Goal: Task Accomplishment & Management: Use online tool/utility

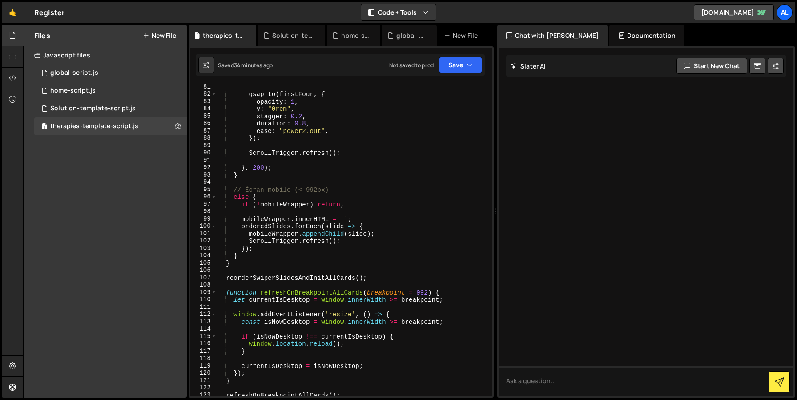
scroll to position [816, 0]
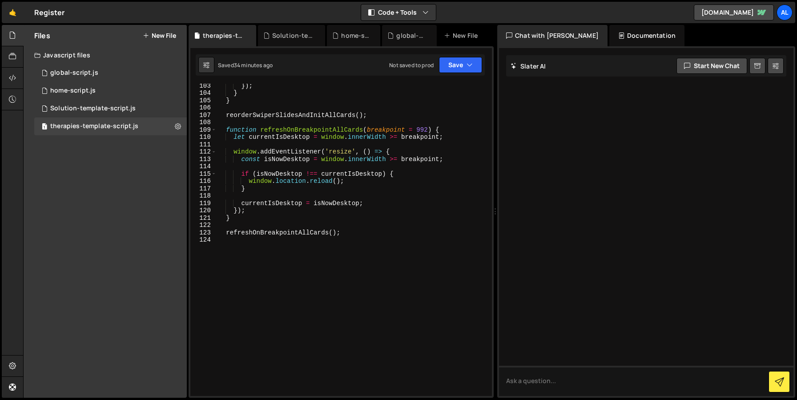
click at [284, 277] on div "}) ; } } reorderSwiperSlidesAndInitAllCards ( ) ; function refreshOnBreakpointA…" at bounding box center [353, 245] width 272 height 327
type textarea "});"
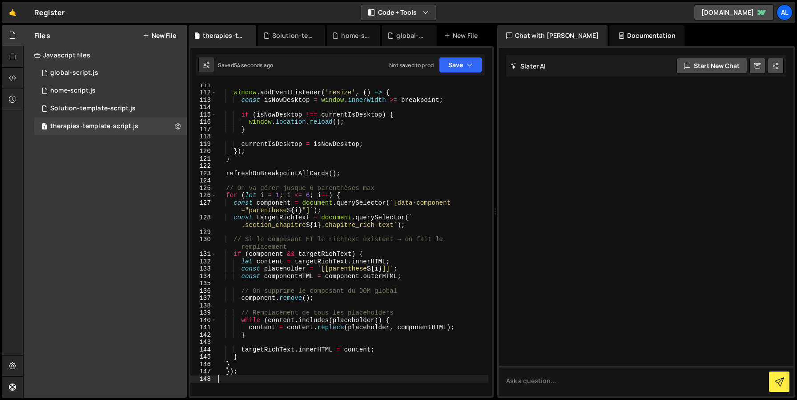
scroll to position [927, 0]
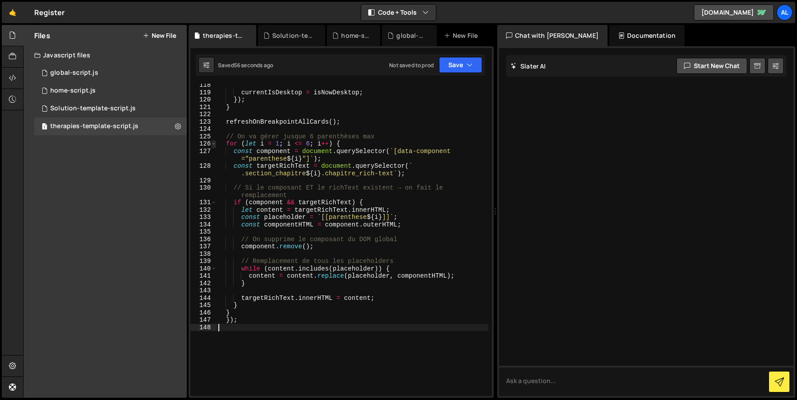
click at [212, 144] on span at bounding box center [213, 144] width 5 height 8
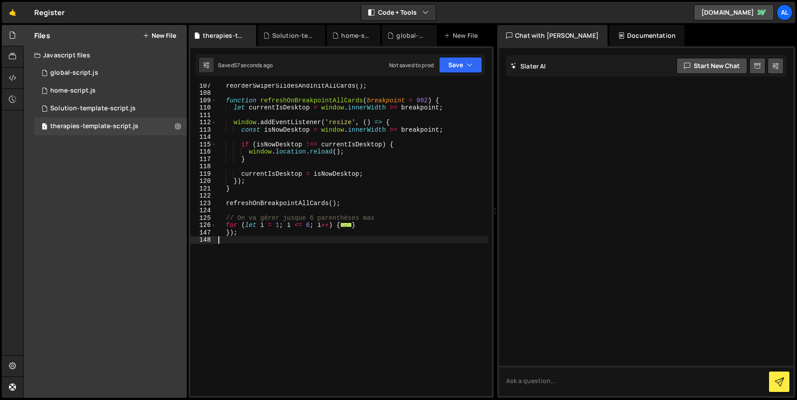
click at [247, 233] on div "reorderSwiperSlidesAndInitAllCards ( ) ; function refreshOnBreakpointAllCards (…" at bounding box center [353, 245] width 272 height 327
type textarea "});"
click at [213, 226] on span at bounding box center [213, 226] width 5 height 8
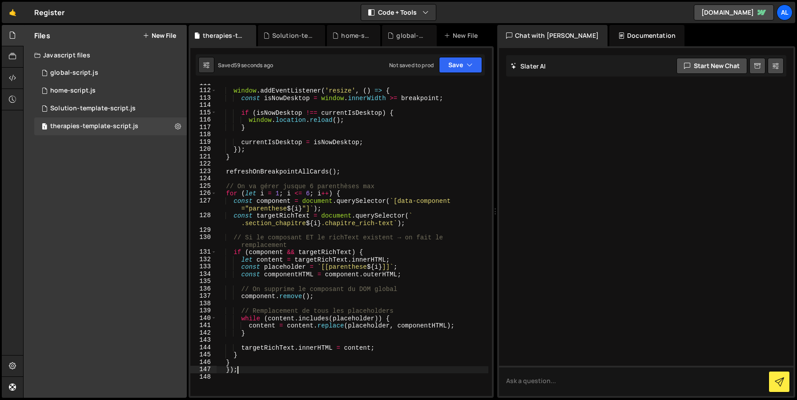
scroll to position [897, 0]
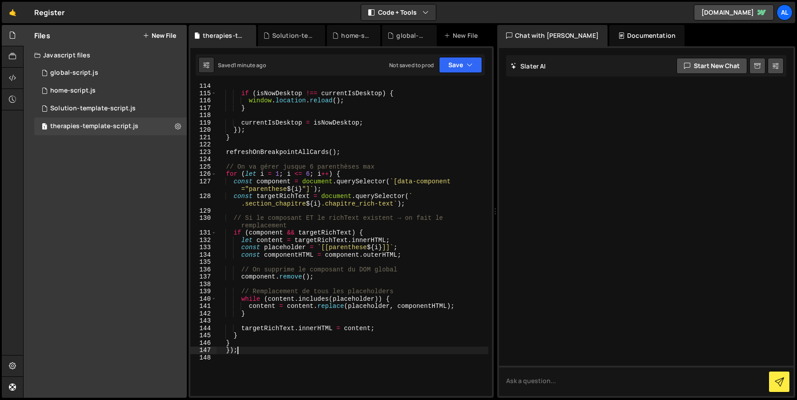
drag, startPoint x: 246, startPoint y: 350, endPoint x: 107, endPoint y: 350, distance: 138.4
click at [107, 350] on div "Files New File Javascript files 1 global-script.js 0 1 home-script.js 0 1 Solut…" at bounding box center [410, 211] width 774 height 373
click at [305, 201] on div "if ( isNowDesktop !== currentIsDesktop ) { window . location . reload ( ) ; } c…" at bounding box center [353, 245] width 272 height 327
type textarea "const targetRichText = document.querySelector(`.section_chapitre${i} .chapitre_…"
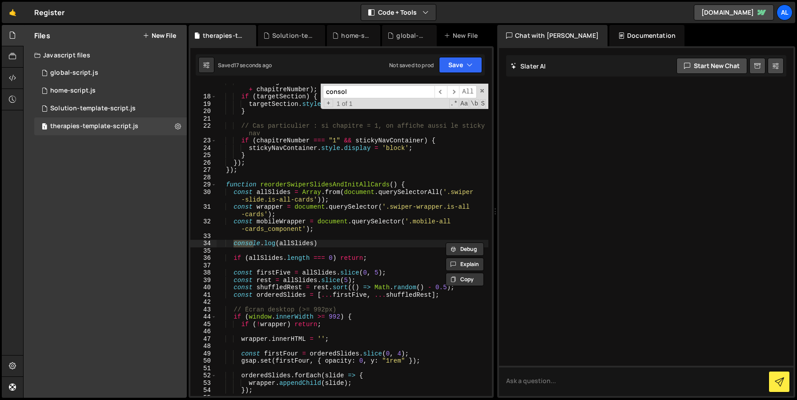
scroll to position [152, 0]
type input "console"
type textarea "console.log(allSlides)"
drag, startPoint x: 341, startPoint y: 241, endPoint x: 132, endPoint y: 241, distance: 208.7
click at [132, 241] on div "Files New File Javascript files 1 global-script.js 0 1 home-script.js 0 1 Solut…" at bounding box center [410, 211] width 774 height 373
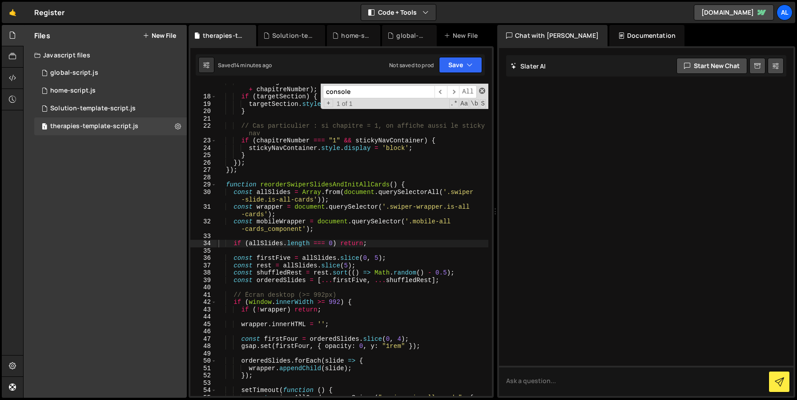
click at [481, 91] on span at bounding box center [482, 91] width 6 height 6
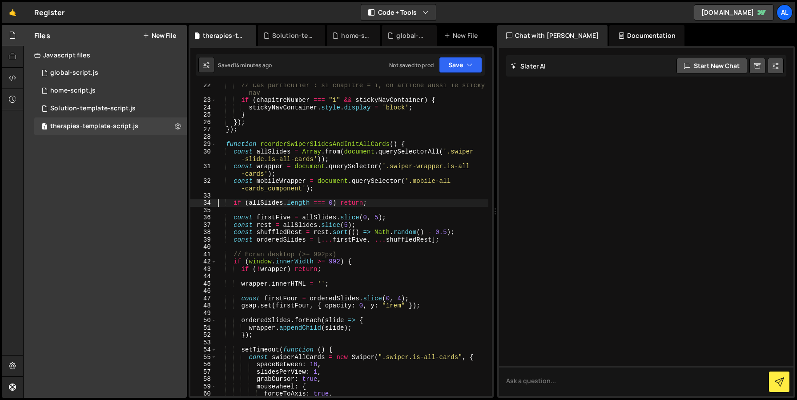
scroll to position [193, 0]
click at [215, 145] on span at bounding box center [213, 145] width 5 height 8
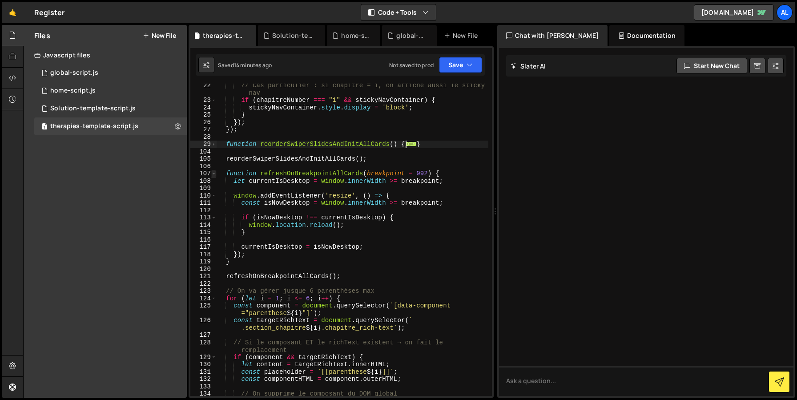
click at [212, 171] on span at bounding box center [213, 174] width 5 height 8
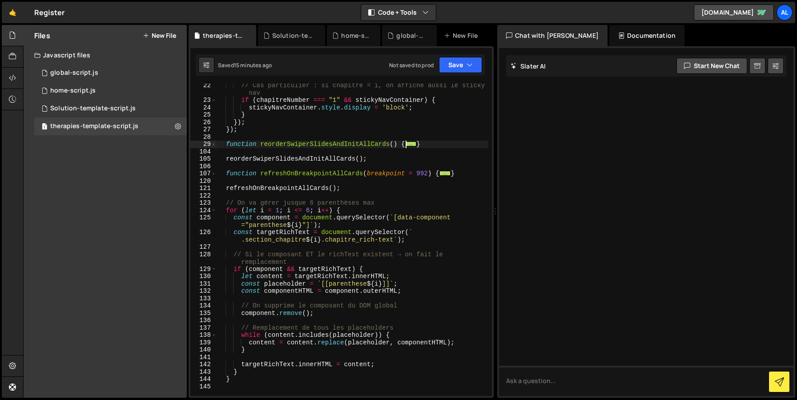
click at [319, 210] on div "// Cas particulier : si chapitre = 1, on affiche aussi le sticky nav if ( chapi…" at bounding box center [353, 249] width 272 height 335
type textarea "for (let i = 1; i <= 6; i++) {"
click at [316, 209] on div "// Cas particulier : si chapitre = 1, on affiche aussi le sticky nav if ( chapi…" at bounding box center [353, 249] width 272 height 335
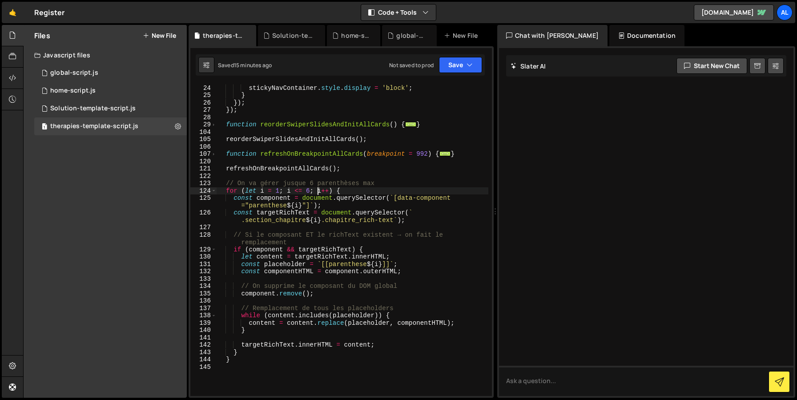
scroll to position [226, 0]
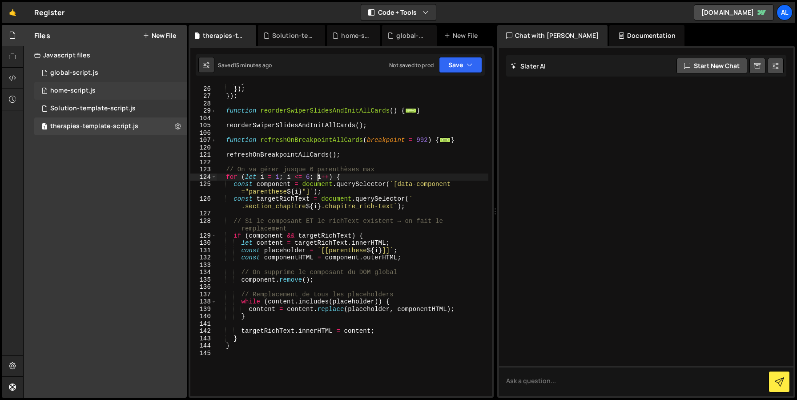
click at [78, 88] on div "home-script.js" at bounding box center [72, 91] width 45 height 8
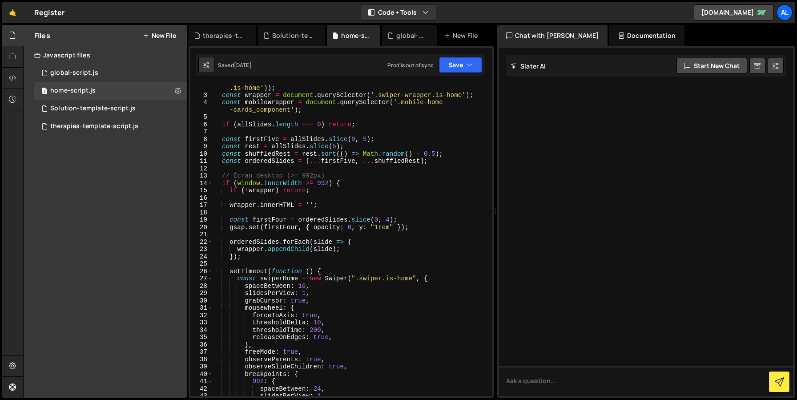
scroll to position [44, 0]
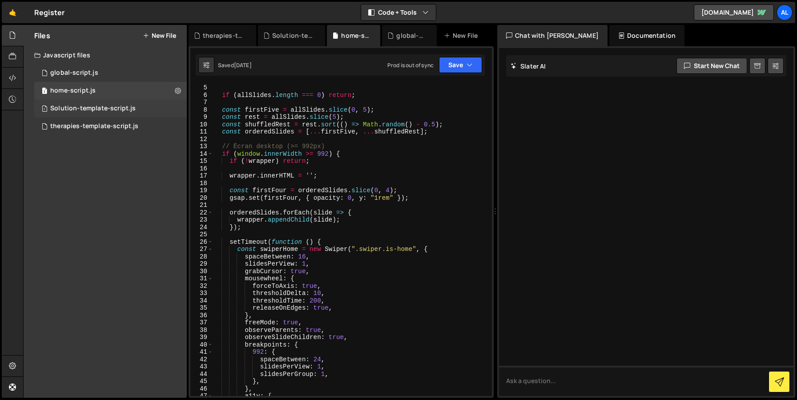
click at [75, 109] on div "Solution-template-script.js" at bounding box center [92, 109] width 85 height 8
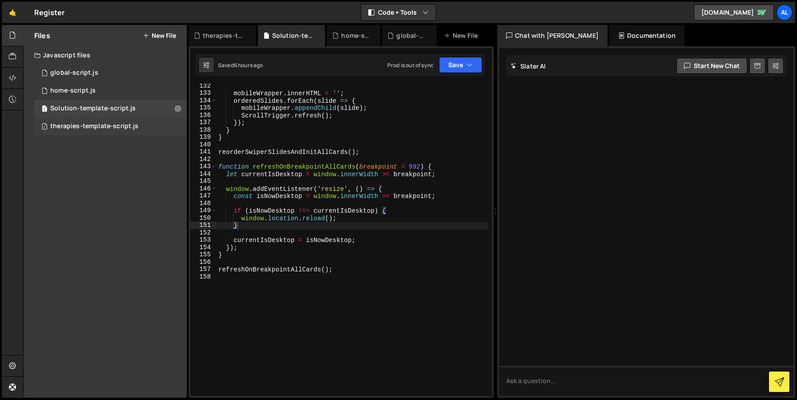
click at [77, 127] on div "therapies-template-script.js" at bounding box center [94, 126] width 88 height 8
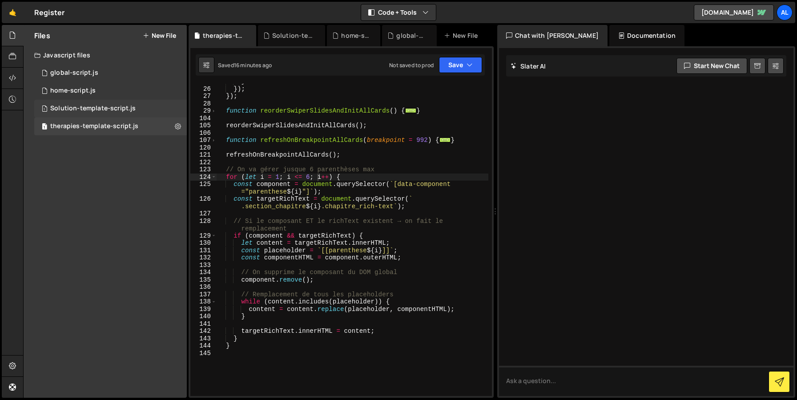
click at [76, 111] on div "Solution-template-script.js" at bounding box center [92, 109] width 85 height 8
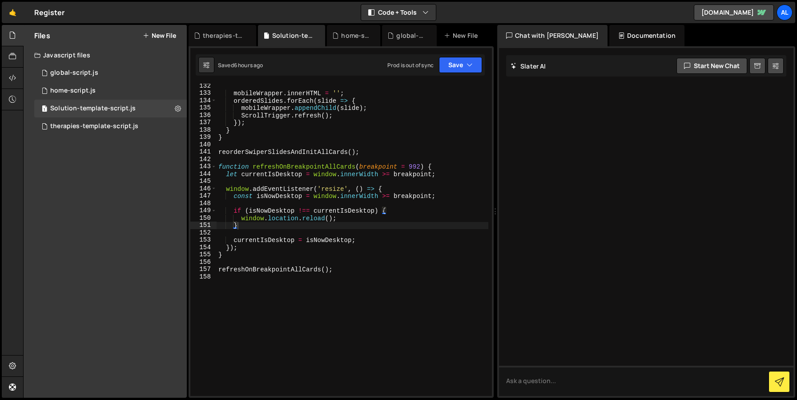
type textarea "});"
click at [399, 247] on div "mobileWrapper . innerHTML = '' ; orderedSlides . forEach ( slide => { mobileWra…" at bounding box center [353, 245] width 272 height 327
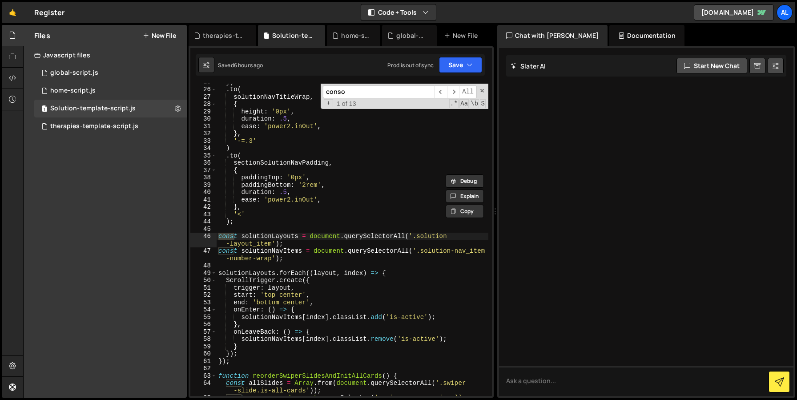
scroll to position [416, 0]
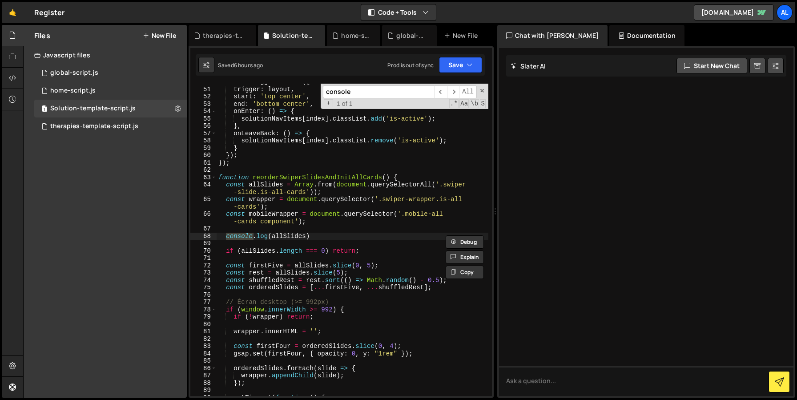
type input "console"
type textarea "console.log(allSlides)"
drag, startPoint x: 321, startPoint y: 234, endPoint x: 164, endPoint y: 234, distance: 156.6
click at [164, 234] on div "Files New File Javascript files 1 global-script.js 0 1 home-script.js 0 1 Solut…" at bounding box center [410, 211] width 774 height 373
click at [70, 124] on div "therapies-template-script.js" at bounding box center [94, 126] width 88 height 8
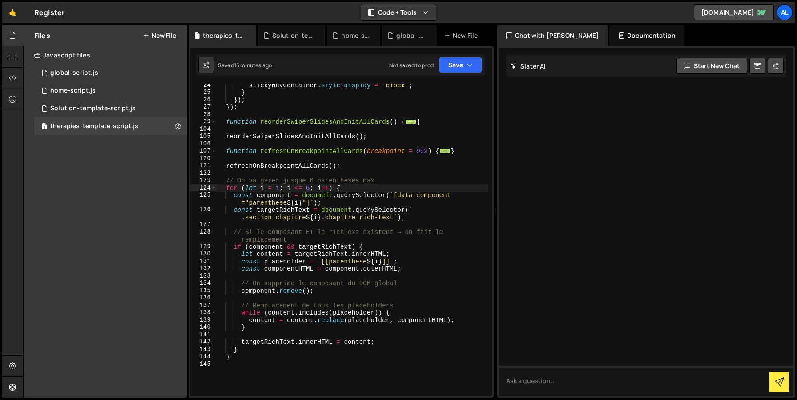
scroll to position [214, 0]
click at [98, 111] on div "Solution-template-script.js" at bounding box center [92, 109] width 85 height 8
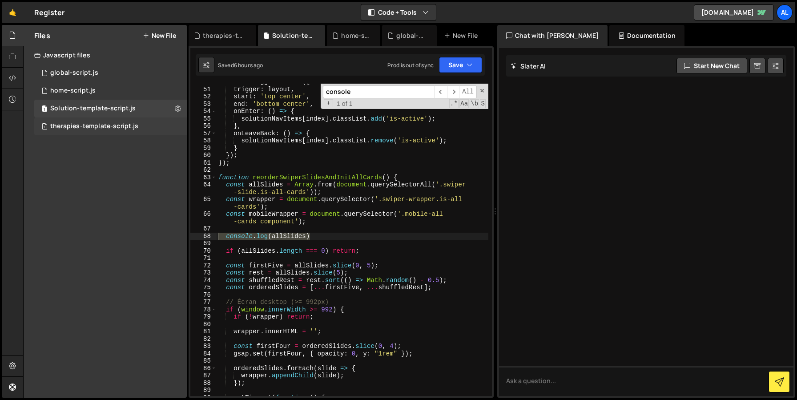
click at [93, 125] on div "therapies-template-script.js" at bounding box center [94, 126] width 88 height 8
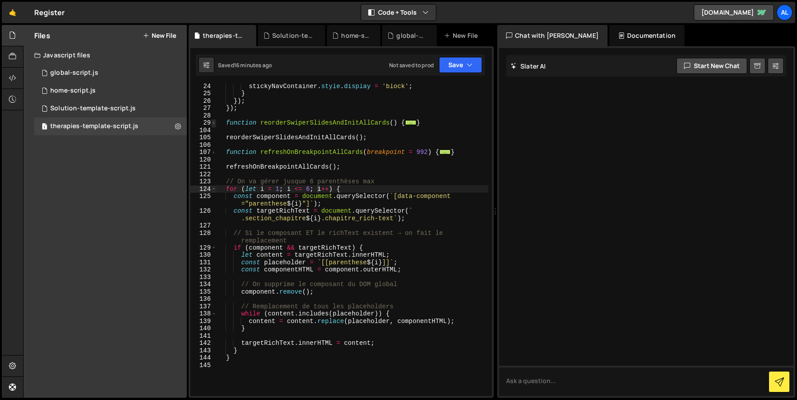
click at [213, 124] on span at bounding box center [213, 123] width 5 height 8
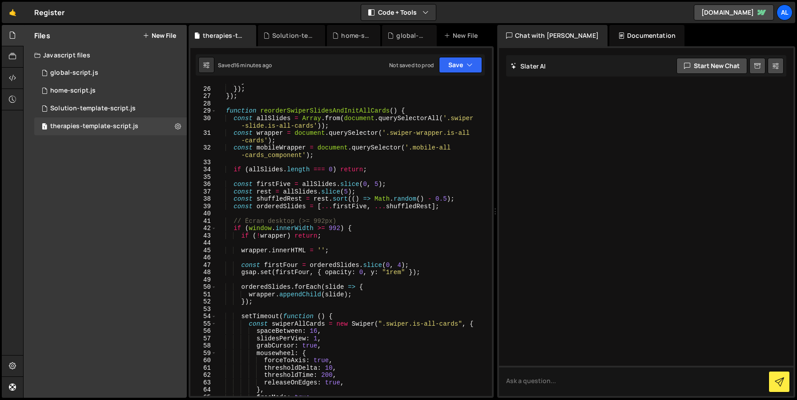
scroll to position [229, 0]
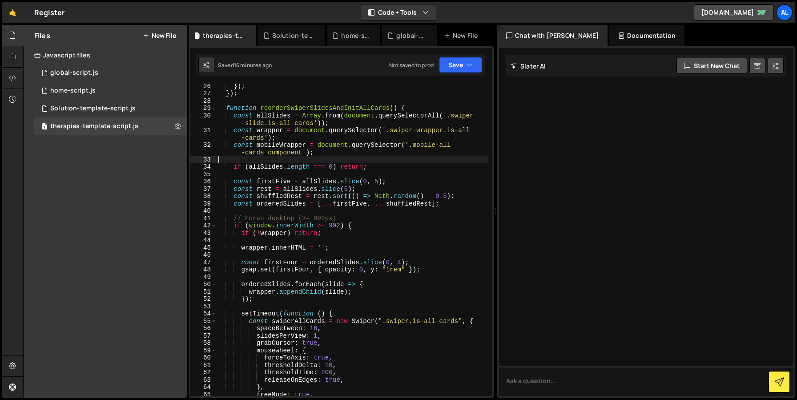
click at [330, 158] on div "}) ; }) ; function reorderSwiperSlidesAndInitAllCards ( ) { const allSlides = A…" at bounding box center [353, 245] width 272 height 327
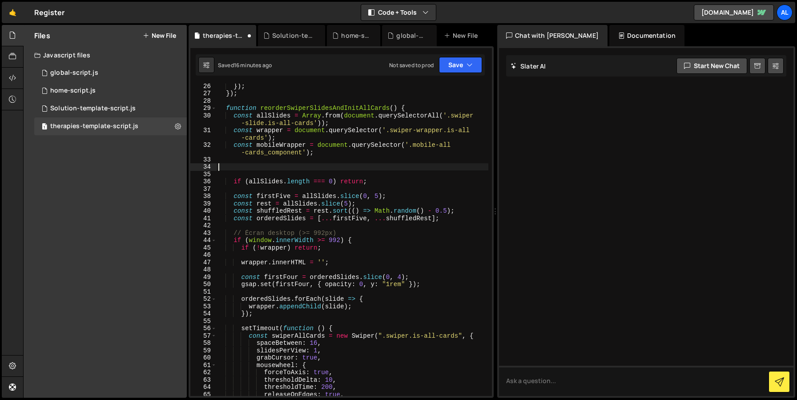
paste textarea "console.log(allSlides)"
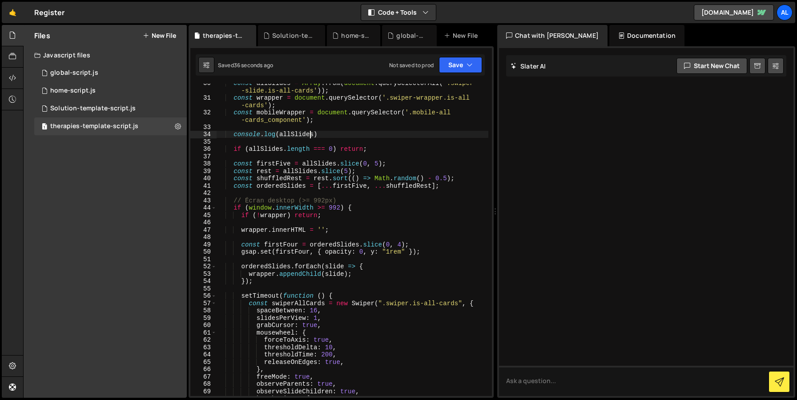
scroll to position [270, 0]
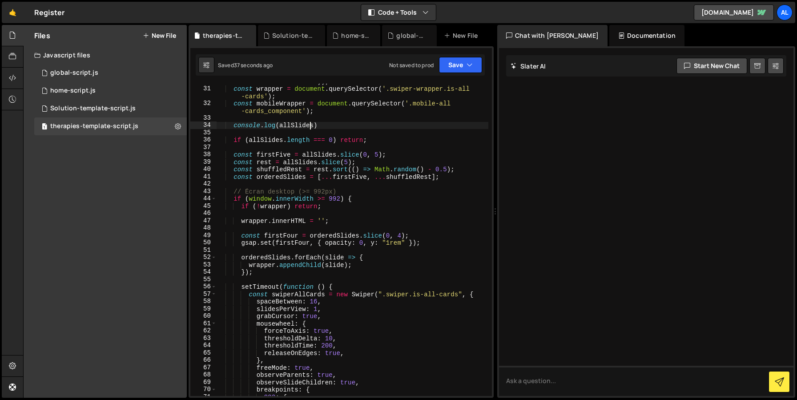
click at [332, 221] on div "const allSlides = Array . from ( document . querySelectorAll ( '.swiper -slide.…" at bounding box center [353, 237] width 272 height 335
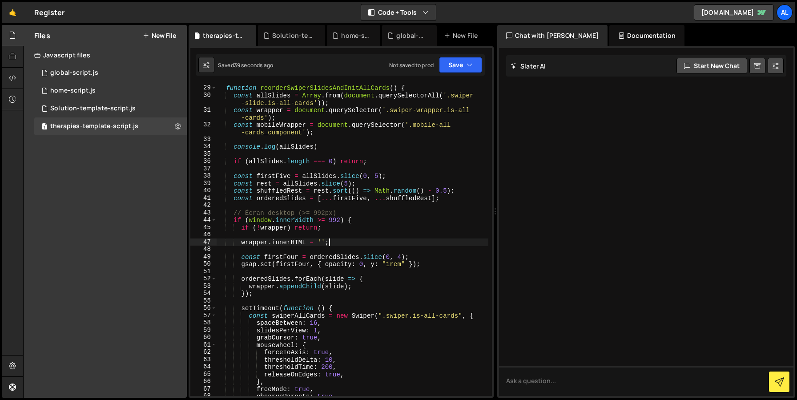
scroll to position [247, 0]
drag, startPoint x: 319, startPoint y: 150, endPoint x: 167, endPoint y: 150, distance: 152.1
click at [167, 150] on div "Files New File Javascript files 1 global-script.js 0 1 home-script.js 0 1 Solut…" at bounding box center [410, 211] width 774 height 373
type textarea "console.log(allSlides)"
click at [362, 219] on div "function reorderSwiperSlidesAndInitAllCards ( ) { const allSlides = Array . fro…" at bounding box center [353, 242] width 272 height 327
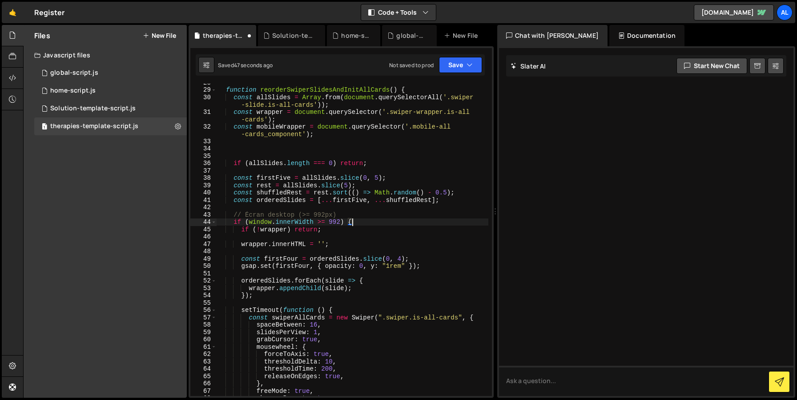
type textarea "if (window.innerWidth >= 992) {"
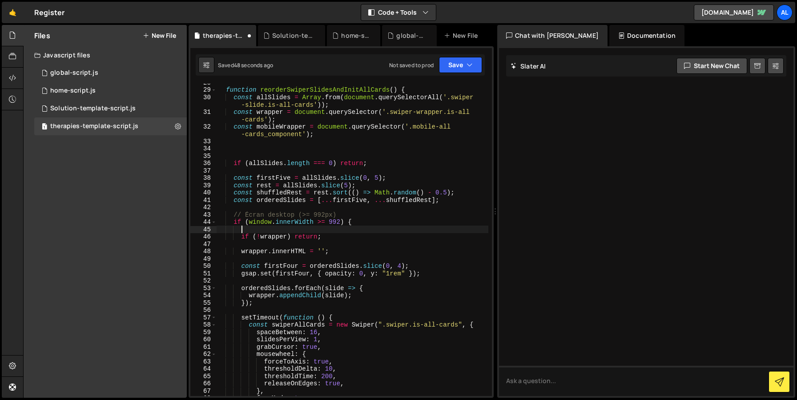
paste textarea "console.log(allSlides)"
type textarea "console.log(allSlides)"
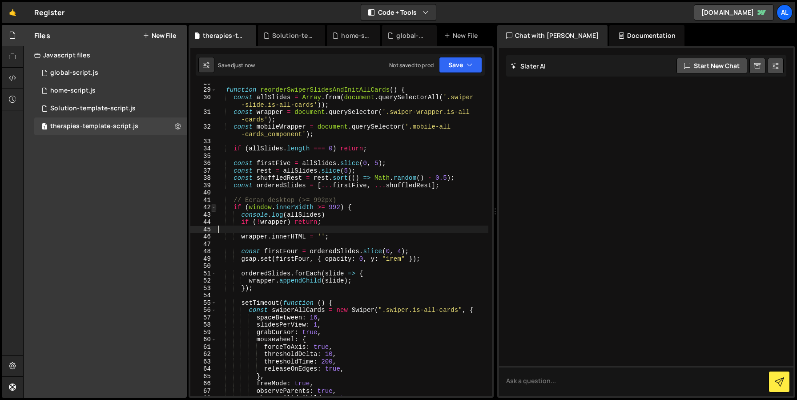
click at [213, 206] on span at bounding box center [213, 208] width 5 height 8
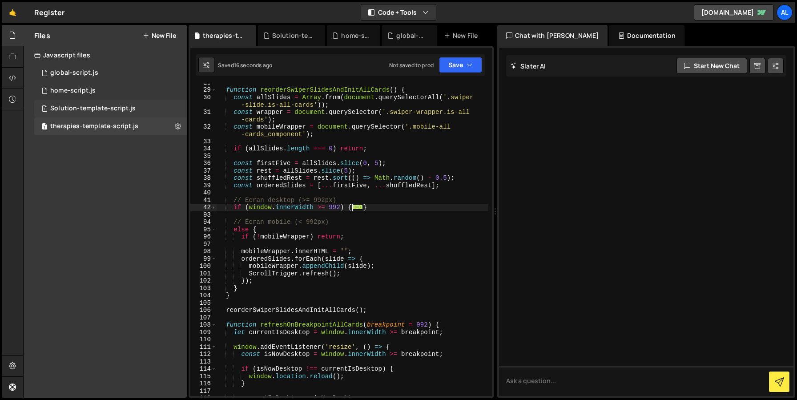
click at [89, 105] on div "Solution-template-script.js" at bounding box center [92, 109] width 85 height 8
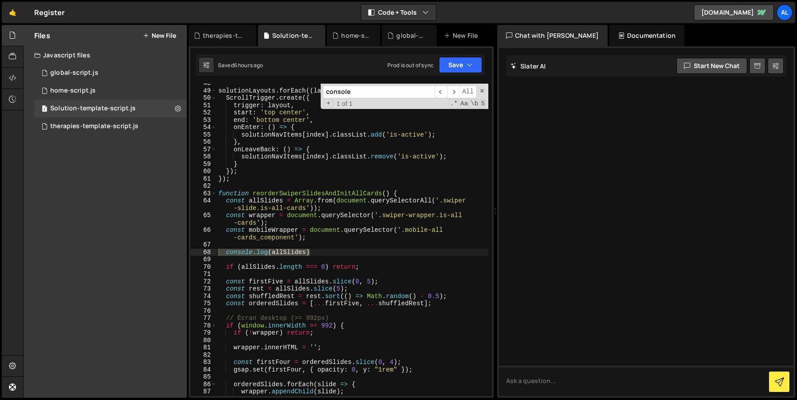
scroll to position [400, 0]
click at [214, 327] on span at bounding box center [213, 326] width 5 height 8
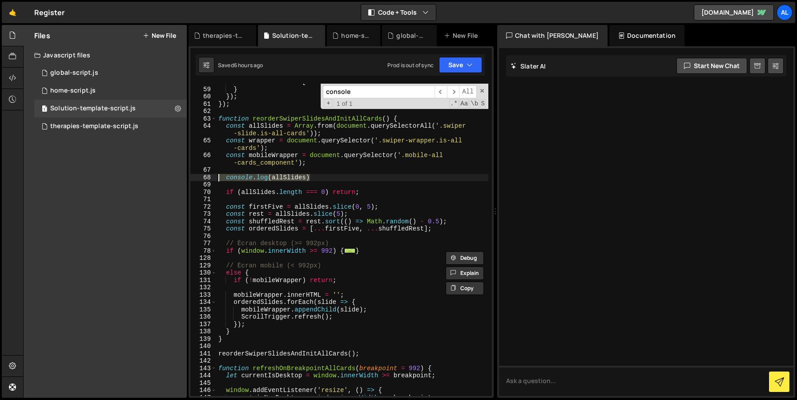
scroll to position [489, 0]
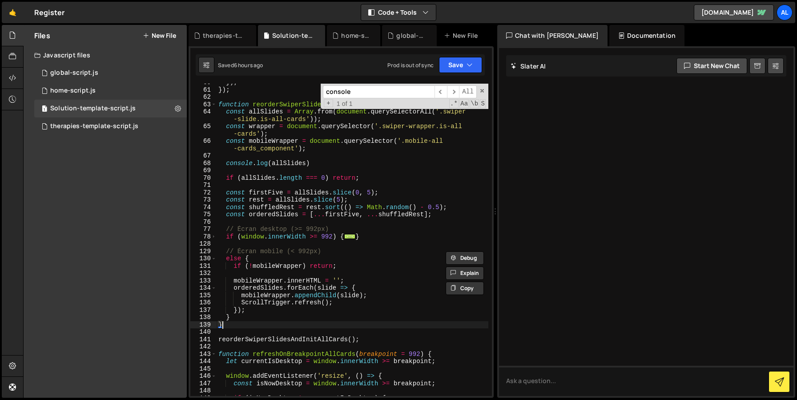
click at [314, 322] on div "}) ; }) ; function reorderSwiperSlidesAndInitAllCards ( ) { const allSlides = A…" at bounding box center [353, 242] width 272 height 327
click at [255, 238] on div "}) ; }) ; function reorderSwiperSlidesAndInitAllCards ( ) { const allSlides = A…" at bounding box center [353, 242] width 272 height 327
type textarea "if (window.innerWidth >= 992) {"
click at [218, 42] on div "therapies-template-script.js" at bounding box center [223, 35] width 68 height 21
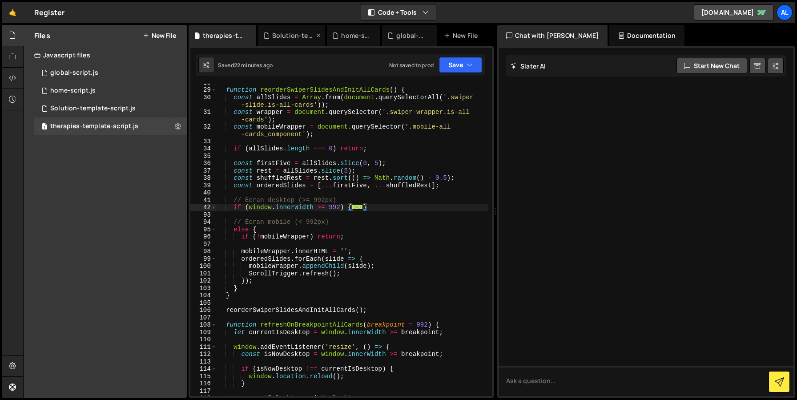
click at [278, 35] on div "Solution-template-script.js" at bounding box center [293, 35] width 42 height 9
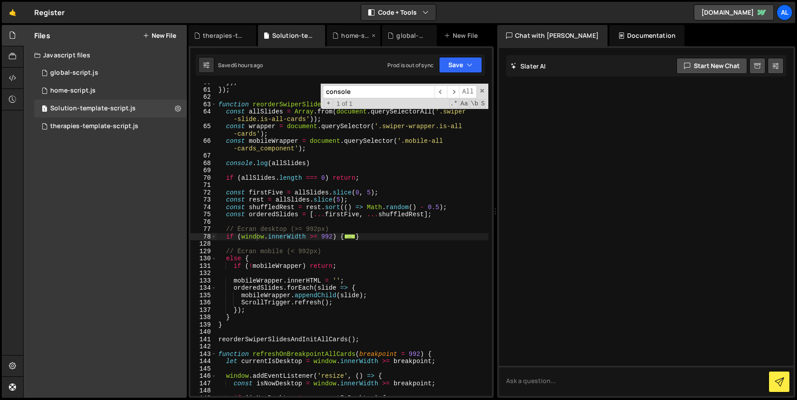
click at [343, 39] on div "home-script.js" at bounding box center [355, 35] width 28 height 9
